Goal: Task Accomplishment & Management: Use online tool/utility

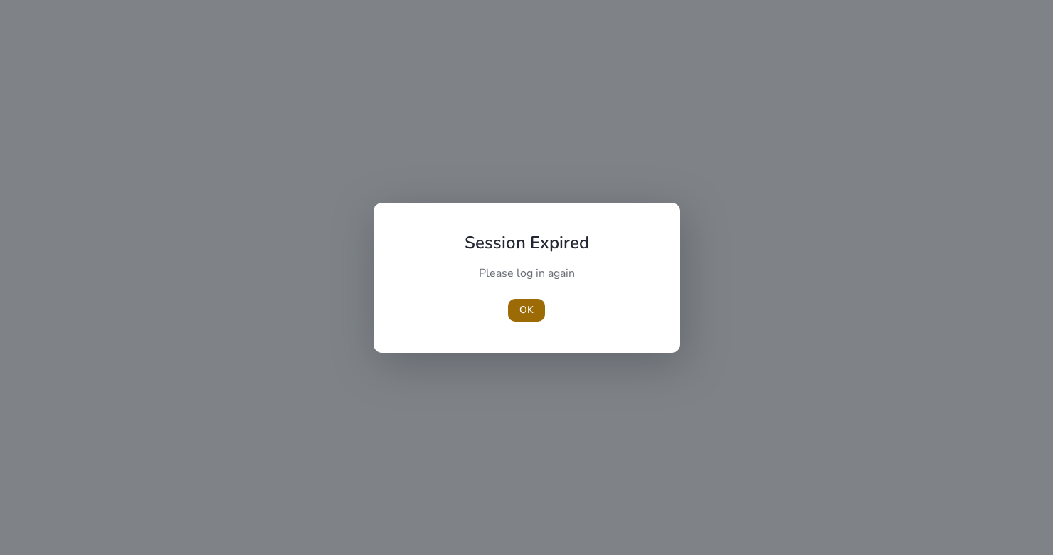
click at [534, 312] on span "button" at bounding box center [526, 310] width 37 height 34
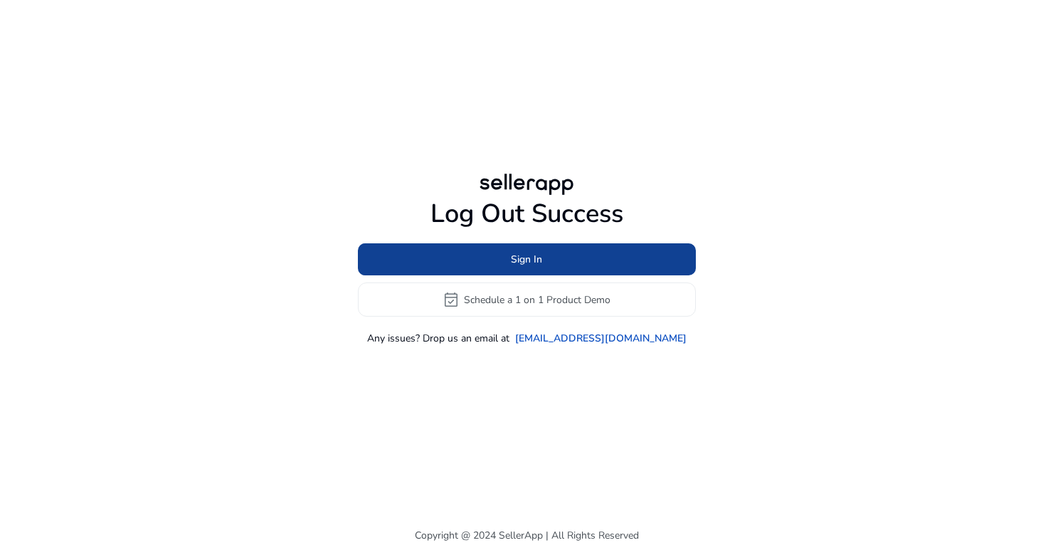
click at [552, 262] on span at bounding box center [527, 260] width 338 height 34
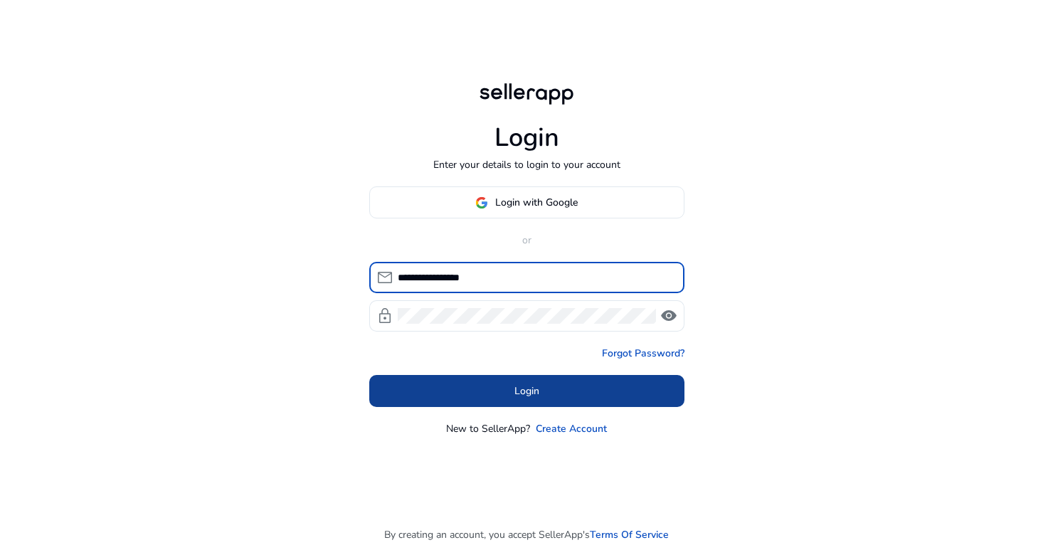
type input "**********"
click at [584, 389] on span at bounding box center [526, 391] width 315 height 34
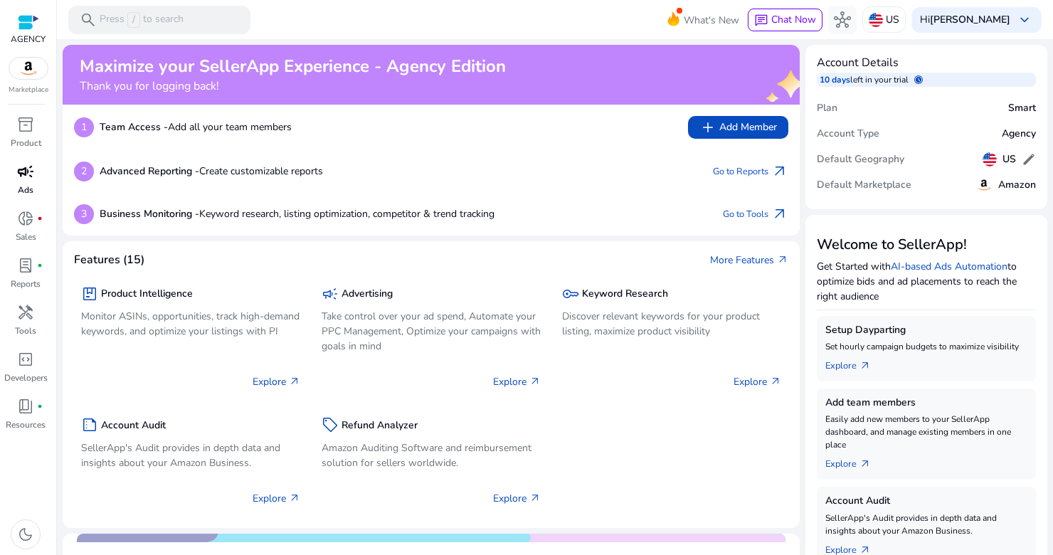
click at [24, 179] on span "campaign" at bounding box center [25, 171] width 17 height 17
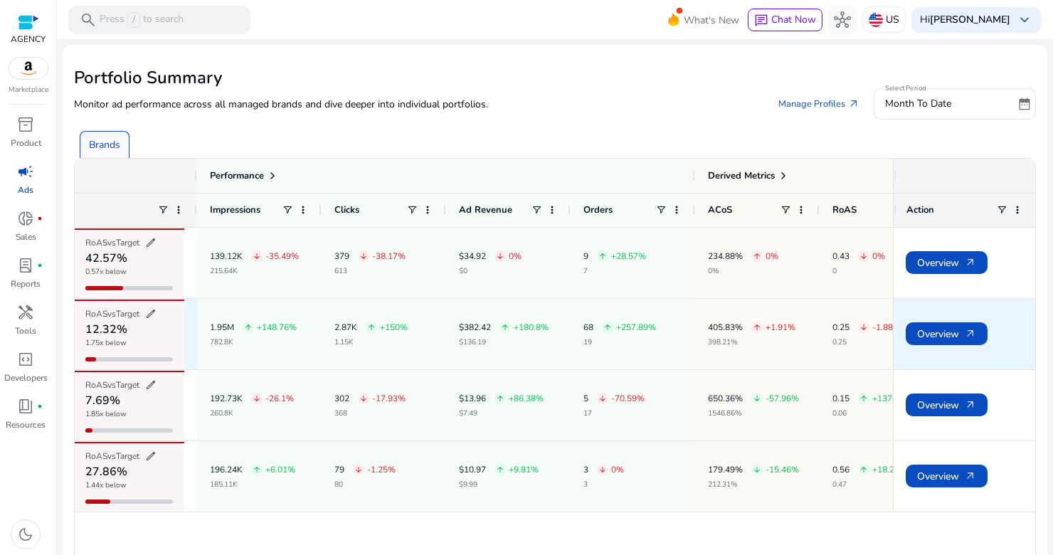
scroll to position [0, 569]
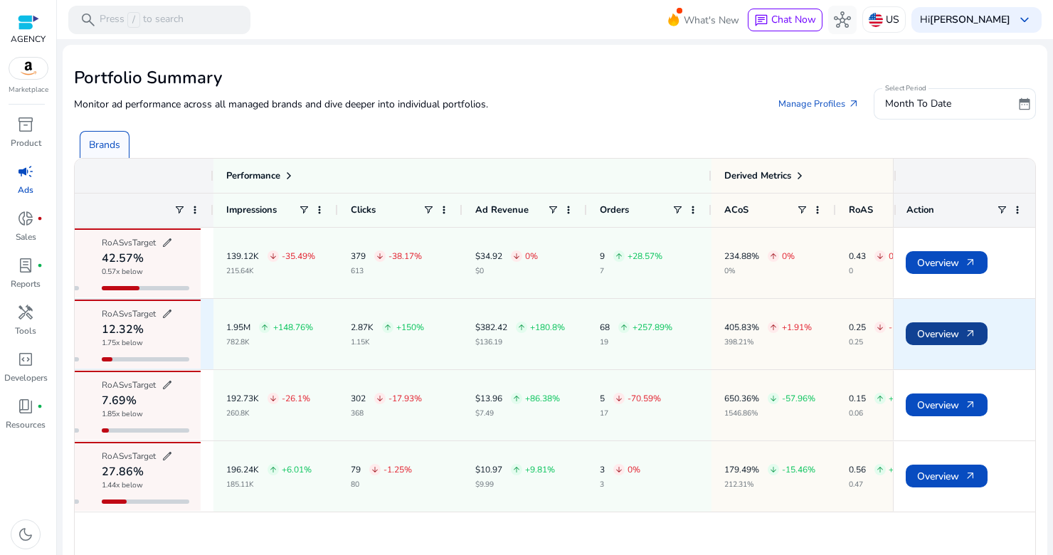
click at [952, 332] on span "Overview arrow_outward" at bounding box center [946, 334] width 59 height 29
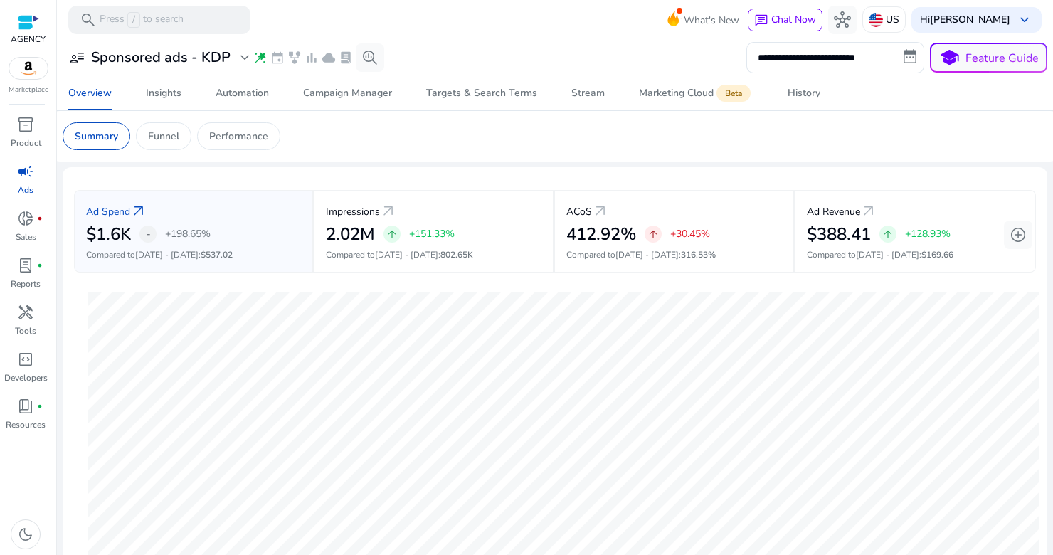
drag, startPoint x: 885, startPoint y: 209, endPoint x: 670, endPoint y: 149, distance: 223.1
click at [633, 159] on app-ppc-overview "Summary Funnel Performance Ad Spend arrow_outward $1.6K - +198.65% Compared to …" at bounding box center [555, 553] width 985 height 885
click at [691, 143] on app-sa-custom-tab "Summary Funnel Performance" at bounding box center [555, 136] width 985 height 28
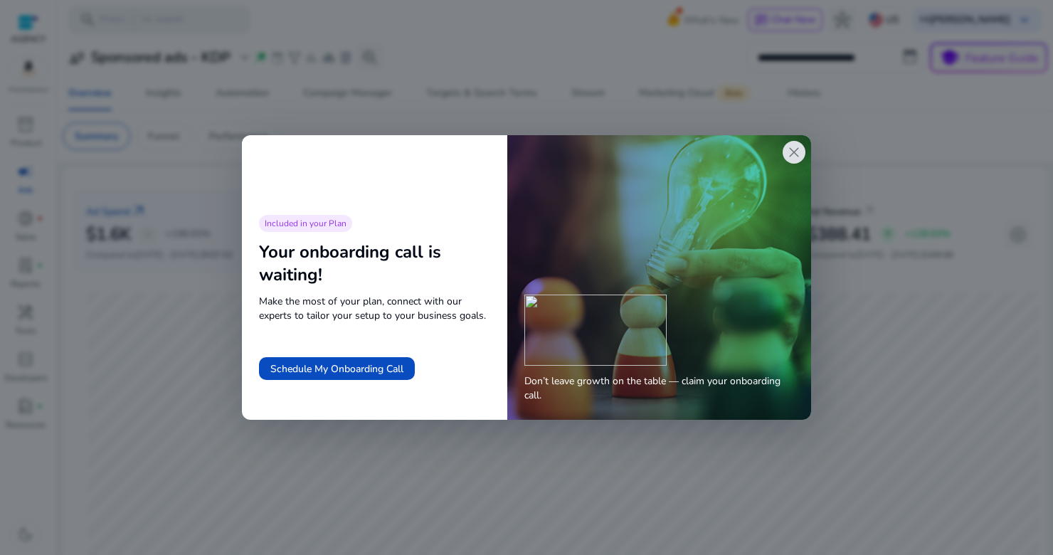
scroll to position [1, 0]
click at [796, 155] on span "close" at bounding box center [794, 152] width 17 height 17
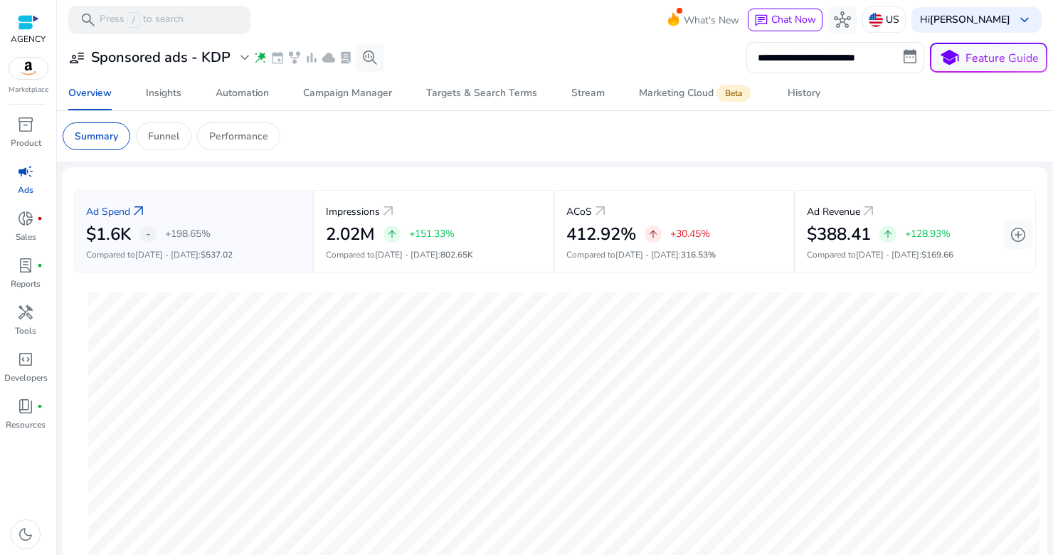
scroll to position [1, 0]
